Goal: Task Accomplishment & Management: Manage account settings

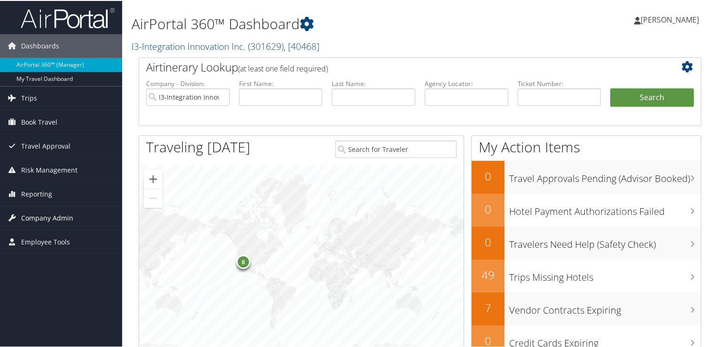
click at [67, 213] on span "Company Admin" at bounding box center [47, 216] width 52 height 23
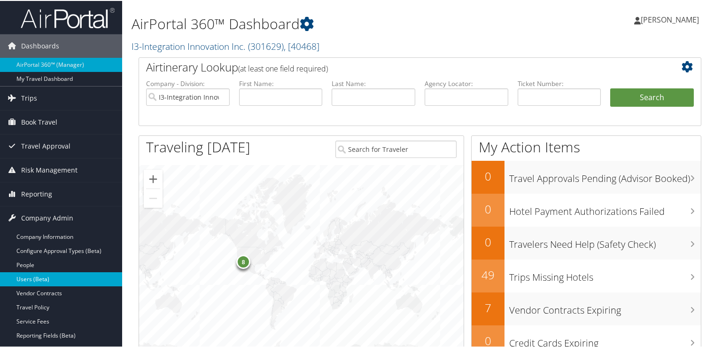
click at [51, 280] on link "Users (Beta)" at bounding box center [61, 278] width 122 height 14
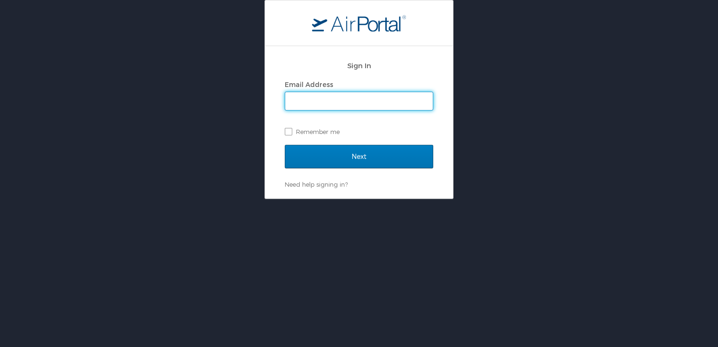
type input "naomi.smith@i3-corps.com"
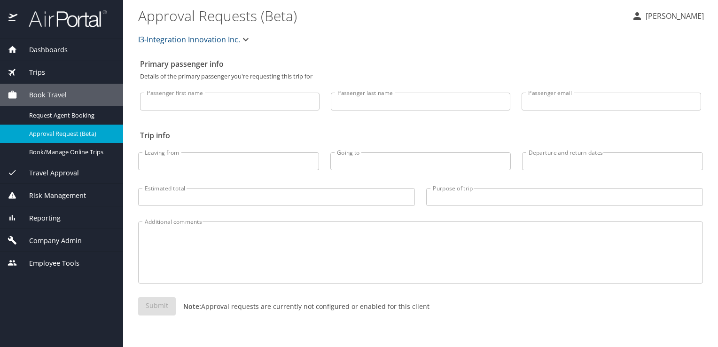
click at [68, 236] on span "Company Admin" at bounding box center [49, 240] width 64 height 10
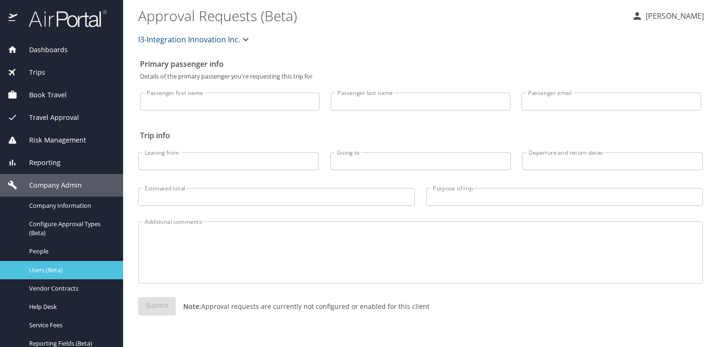
click at [76, 273] on span "Users (Beta)" at bounding box center [70, 269] width 83 height 9
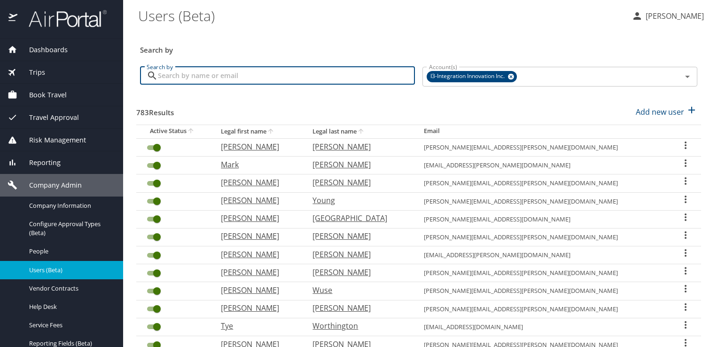
click at [255, 73] on input "Search by" at bounding box center [286, 76] width 257 height 18
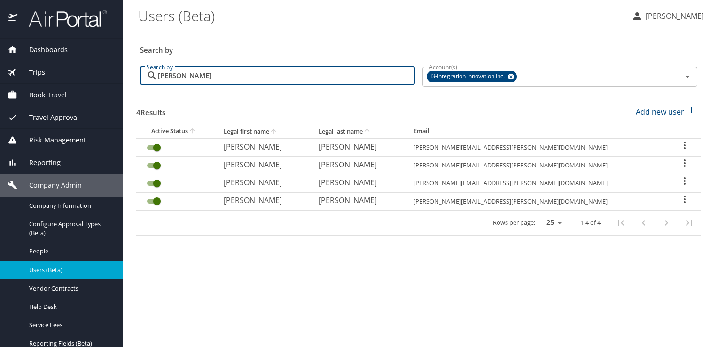
type input "[PERSON_NAME]"
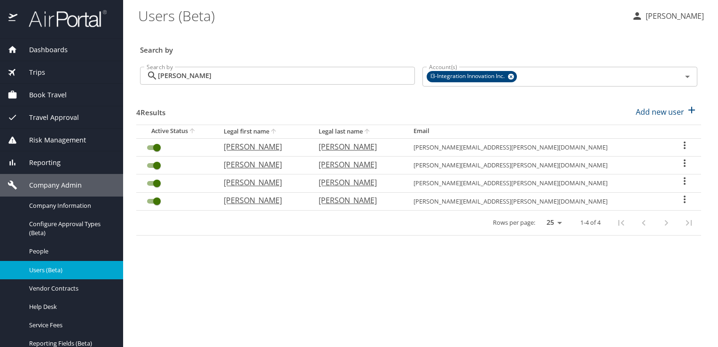
click at [681, 197] on icon "User Search Table" at bounding box center [684, 199] width 11 height 11
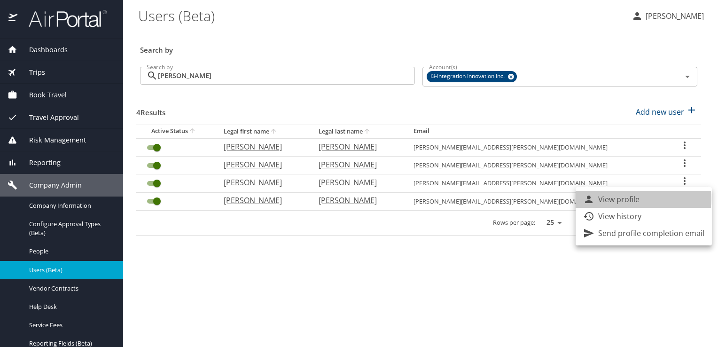
click at [633, 199] on p "View profile" at bounding box center [618, 199] width 41 height 11
select select "US"
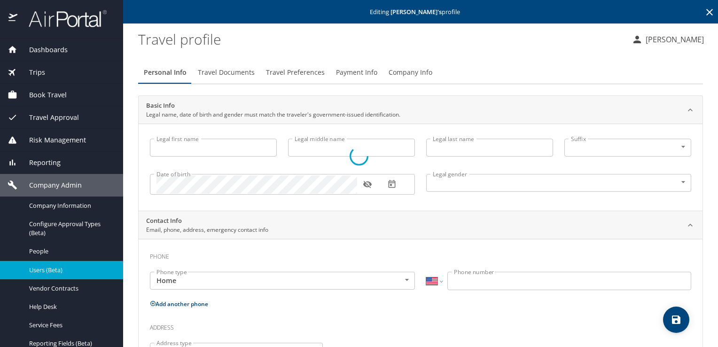
type input "[PERSON_NAME]"
type input "Grace"
type input "[PERSON_NAME]"
type input "[DEMOGRAPHIC_DATA]"
select select "US"
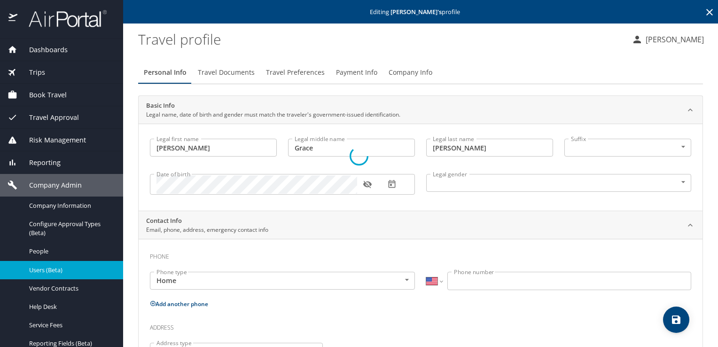
select select "US"
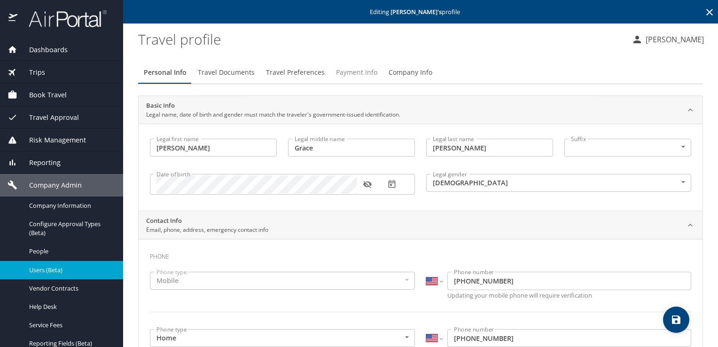
click at [361, 78] on button "Payment Info" at bounding box center [356, 72] width 53 height 23
